Goal: Navigation & Orientation: Find specific page/section

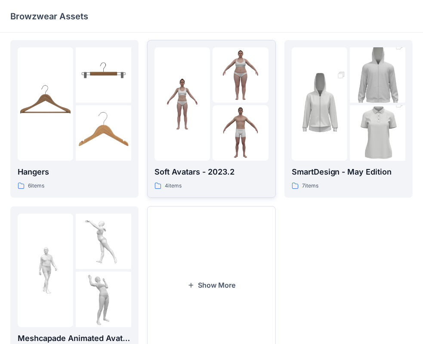
scroll to position [213, 0]
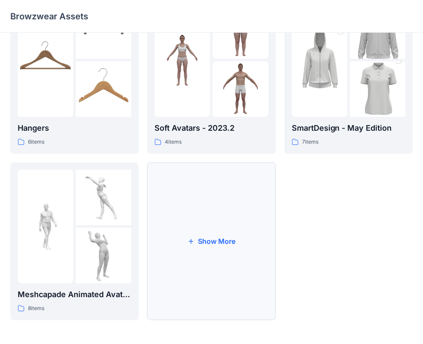
click at [260, 195] on button "Show More" at bounding box center [211, 241] width 128 height 158
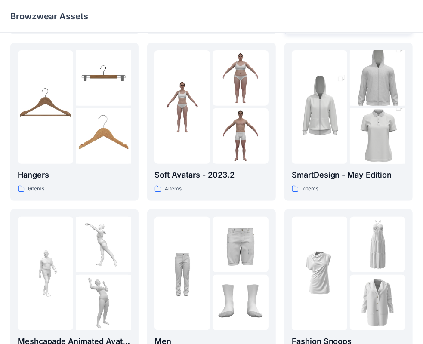
scroll to position [172, 0]
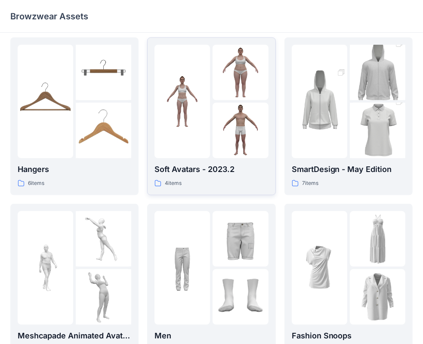
click at [224, 148] on img at bounding box center [239, 130] width 55 height 55
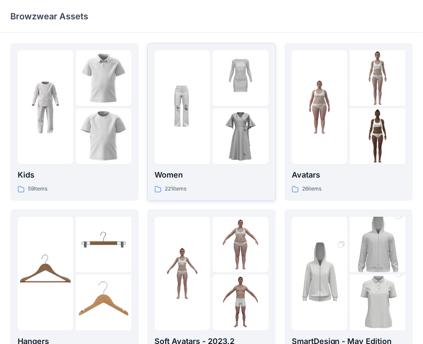
scroll to position [213, 0]
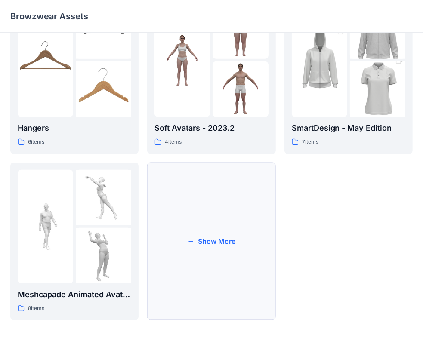
click at [224, 202] on button "Show More" at bounding box center [211, 241] width 128 height 158
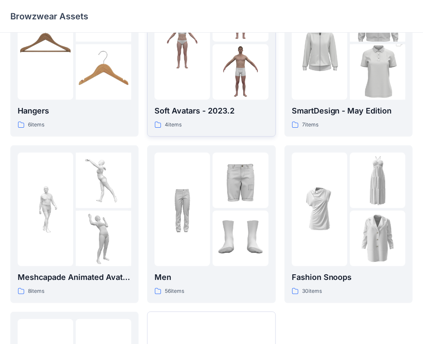
scroll to position [251, 0]
